Goal: Task Accomplishment & Management: Complete application form

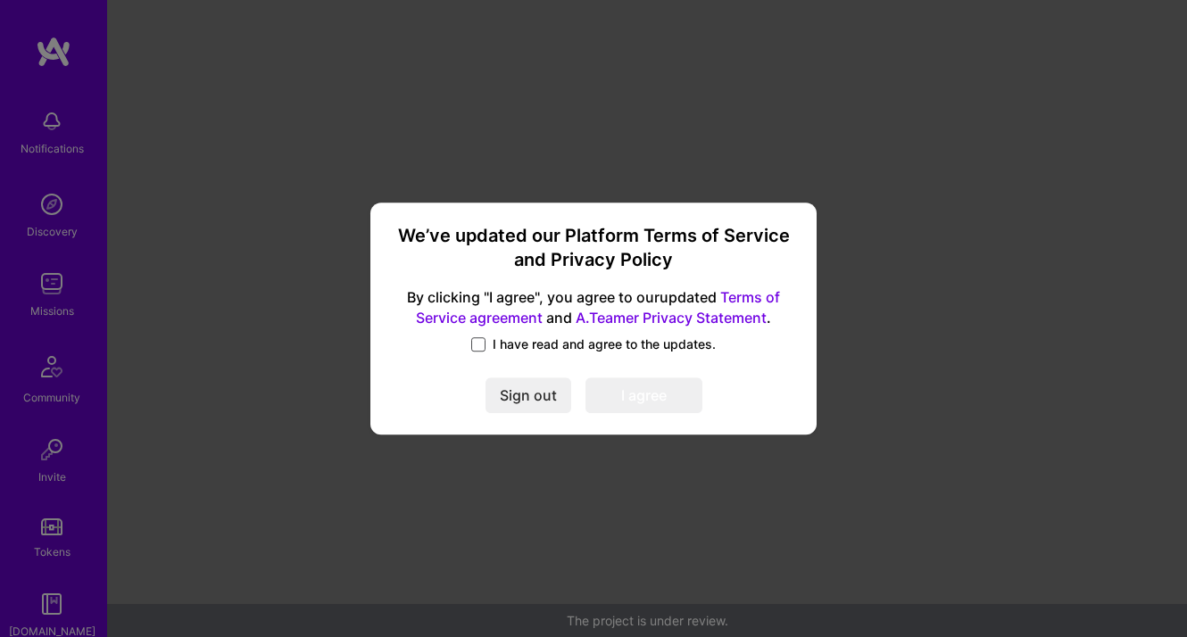
click at [483, 346] on span at bounding box center [478, 344] width 14 height 14
click at [0, 0] on input "I have read and agree to the updates." at bounding box center [0, 0] width 0 height 0
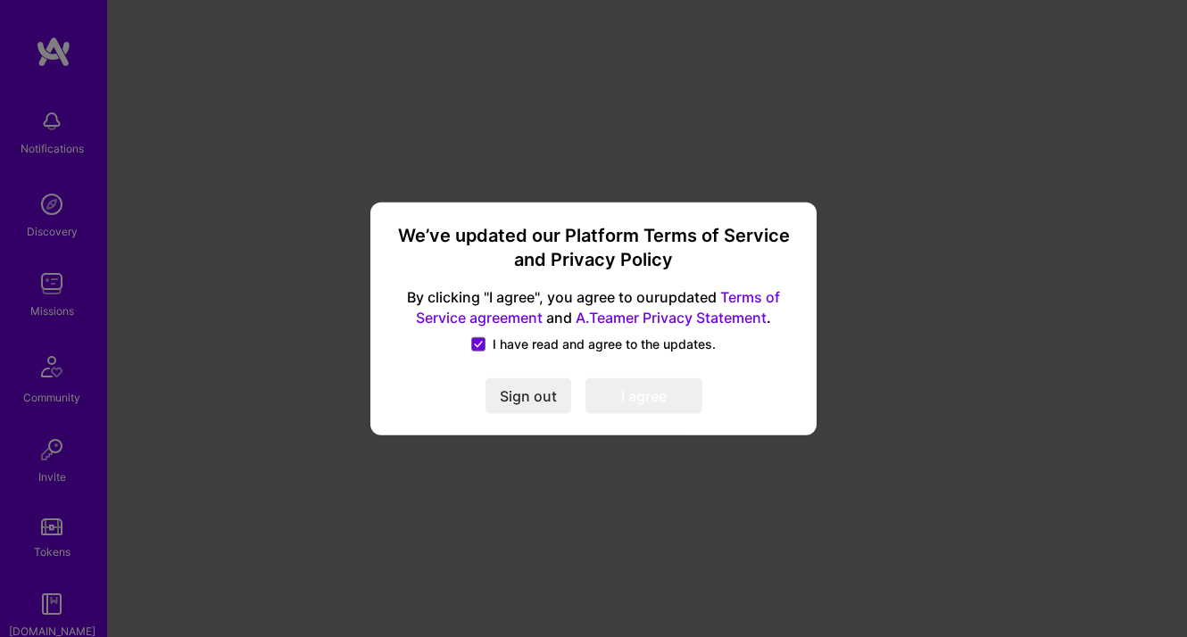
click at [635, 393] on button "I agree" at bounding box center [643, 395] width 117 height 36
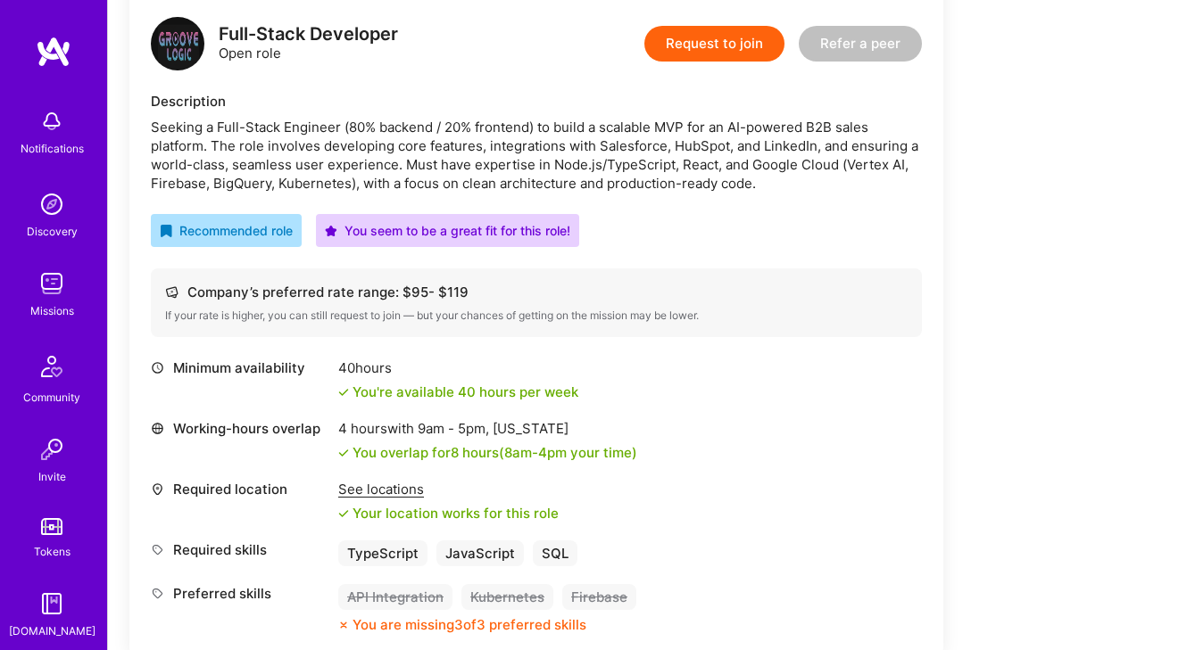
scroll to position [468, 0]
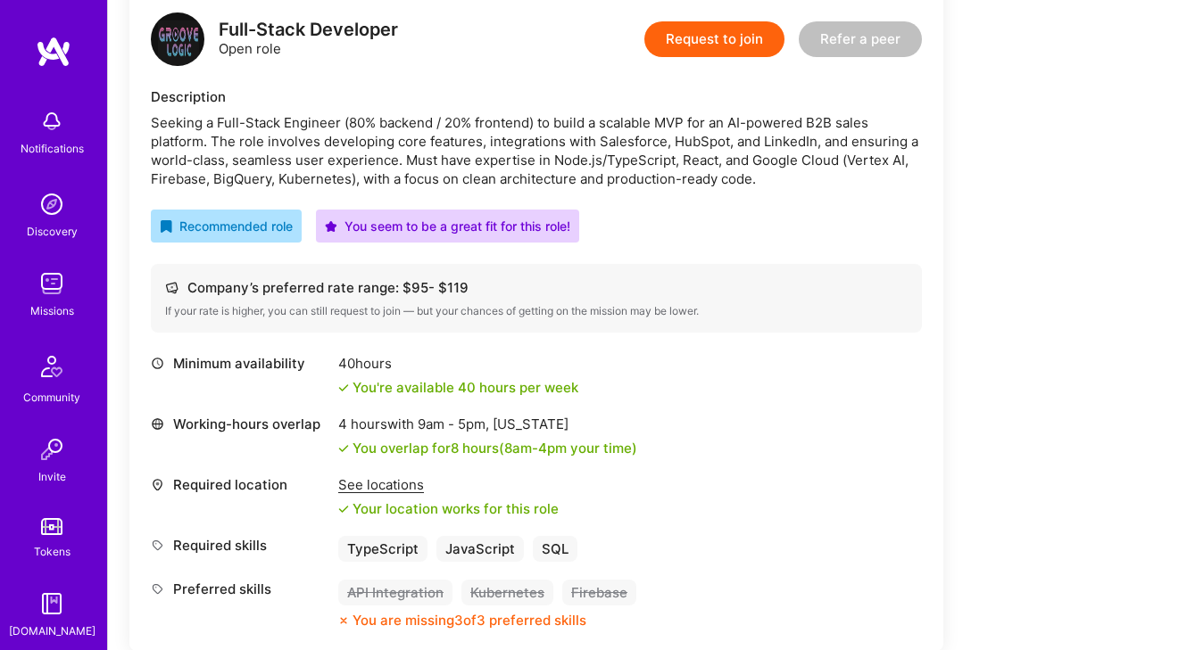
click at [367, 493] on div "See locations" at bounding box center [448, 485] width 220 height 19
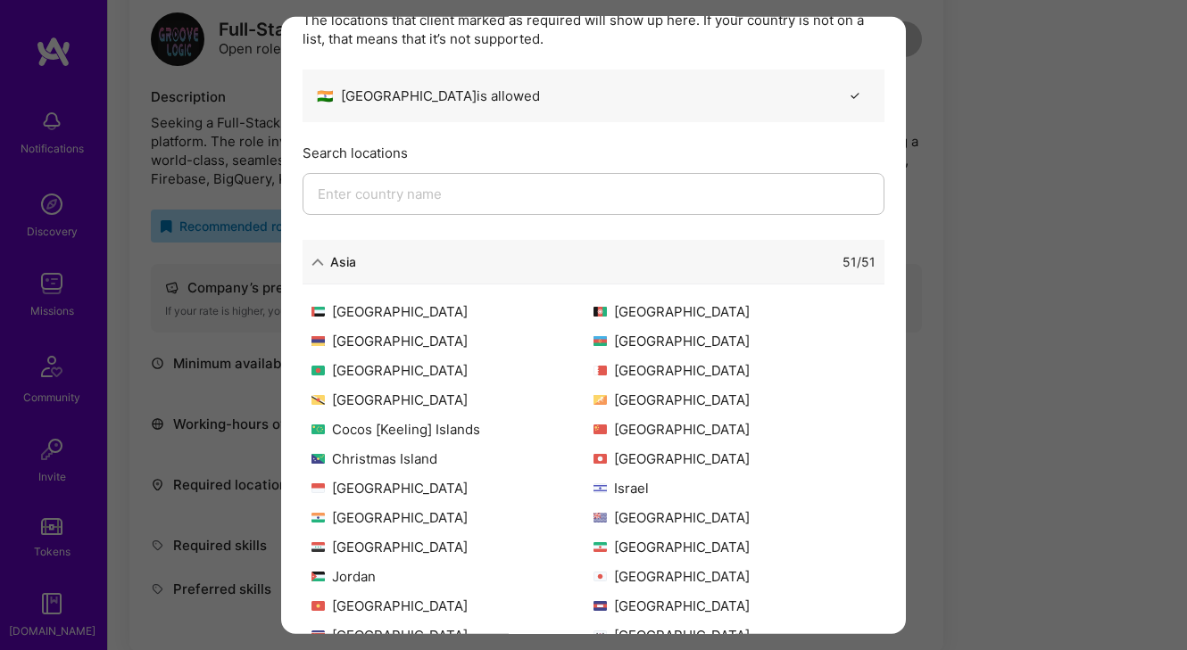
scroll to position [63, 0]
click at [321, 262] on icon "modal" at bounding box center [317, 262] width 12 height 12
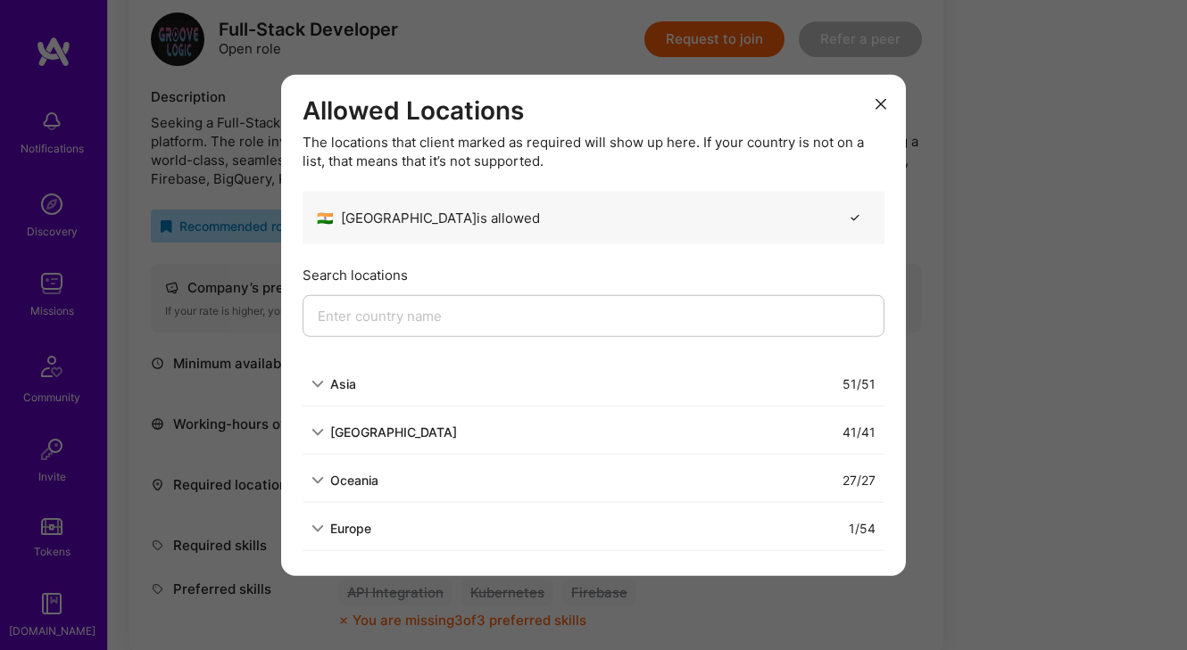
click at [322, 522] on icon "modal" at bounding box center [317, 528] width 12 height 12
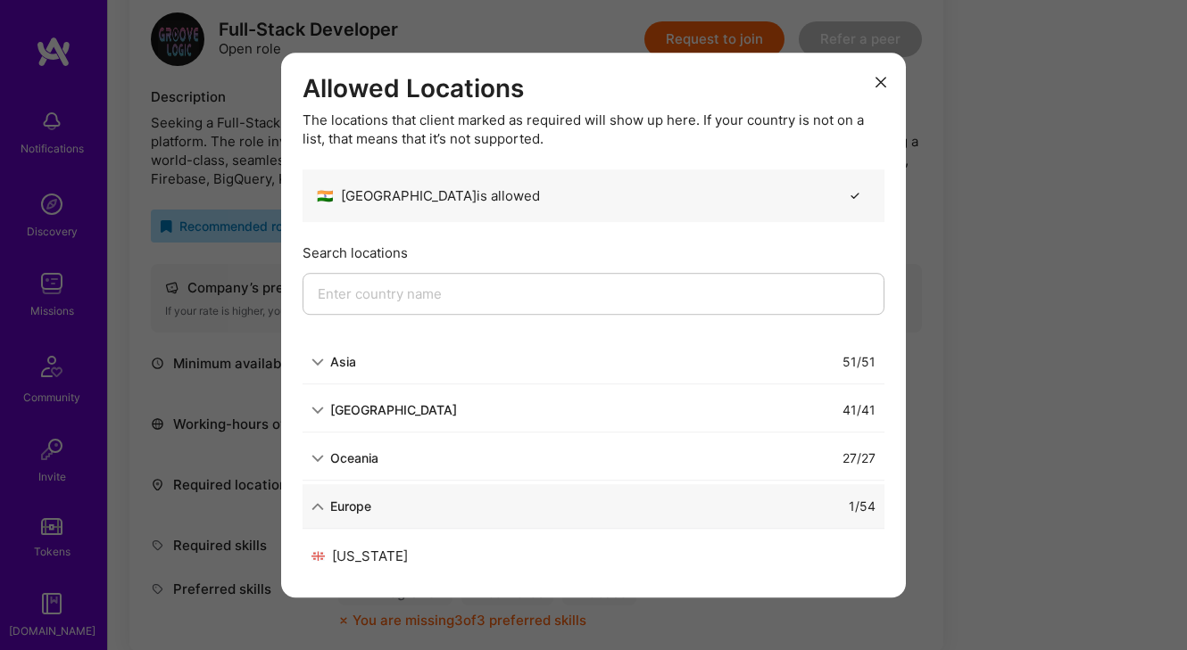
click at [319, 505] on icon "modal" at bounding box center [317, 507] width 12 height 12
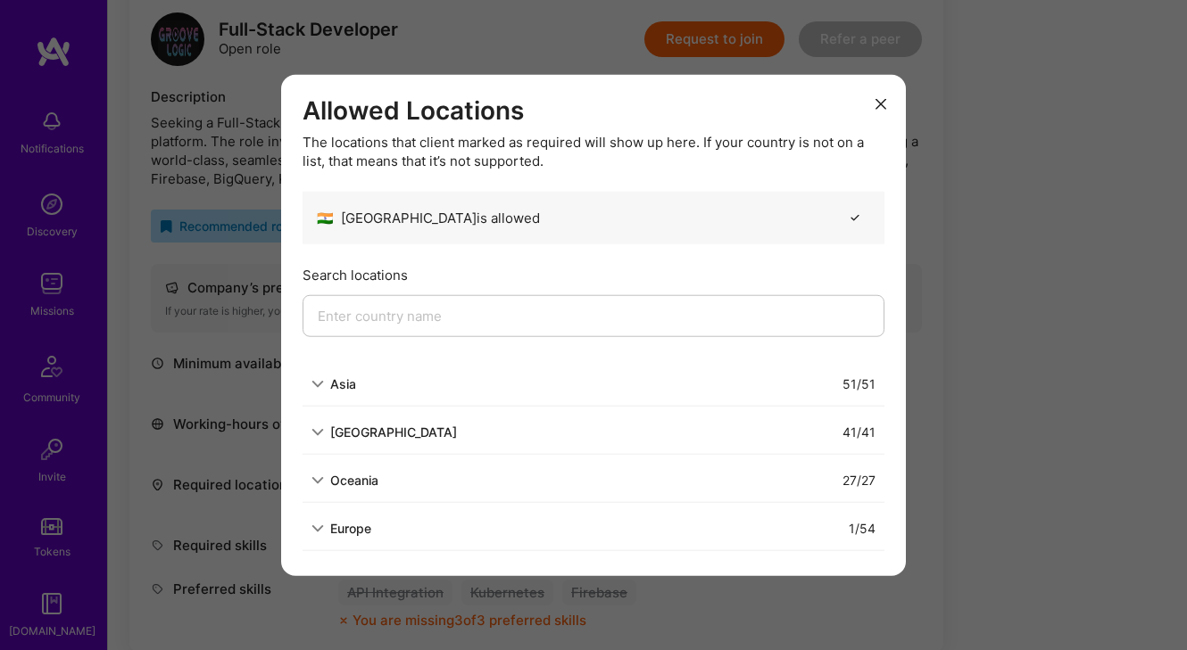
click at [321, 431] on icon "modal" at bounding box center [317, 432] width 12 height 12
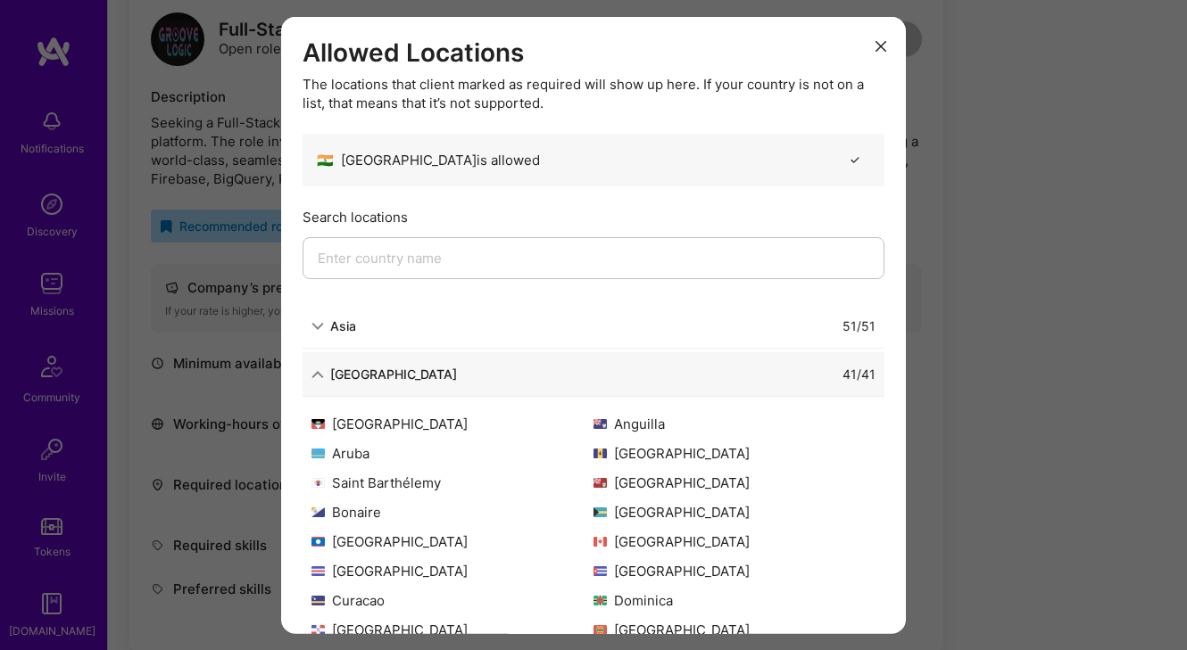
click at [870, 44] on button "modal" at bounding box center [880, 44] width 21 height 29
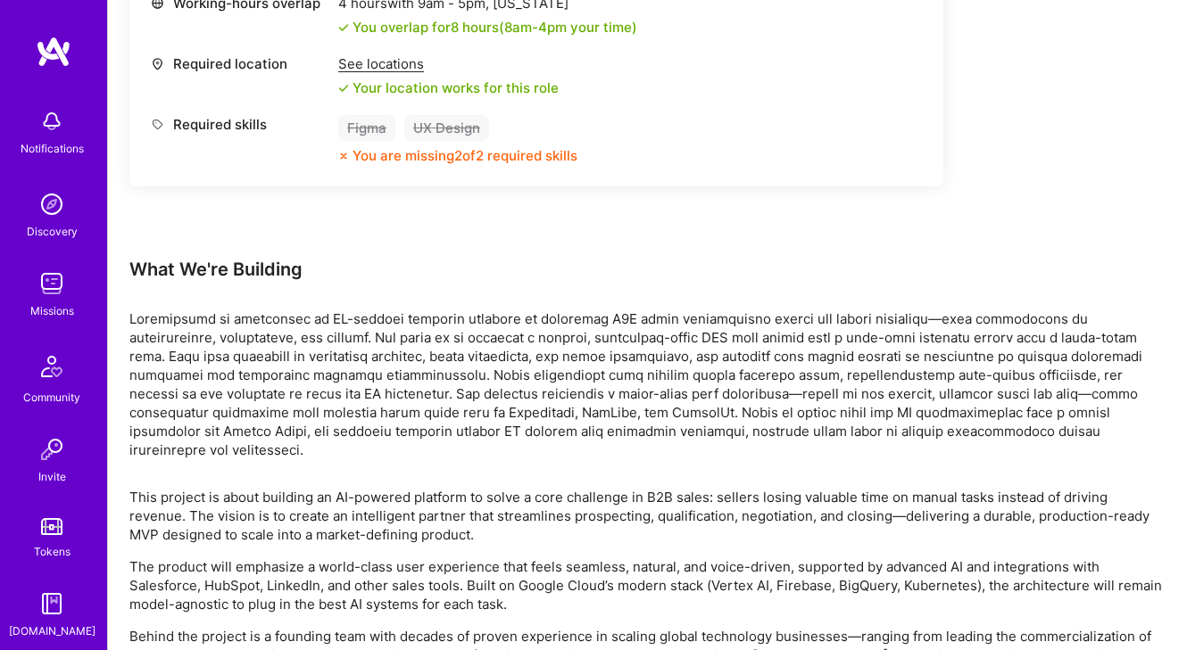
scroll to position [1559, 0]
